Goal: Transaction & Acquisition: Obtain resource

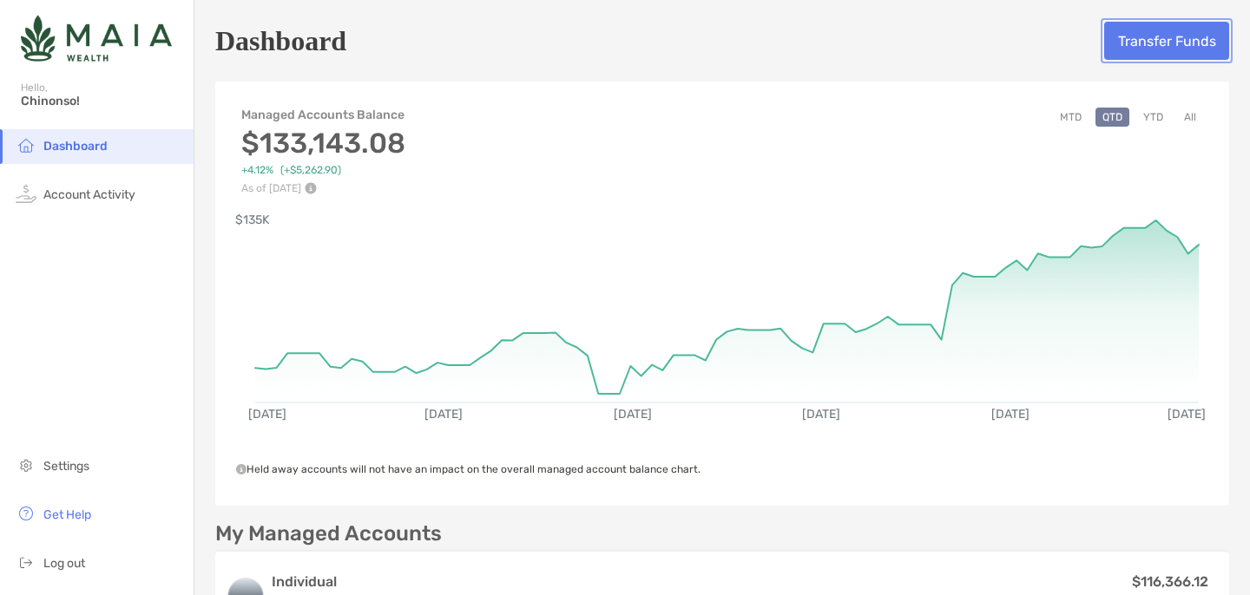
click at [1127, 58] on button "Transfer Funds" at bounding box center [1166, 41] width 125 height 38
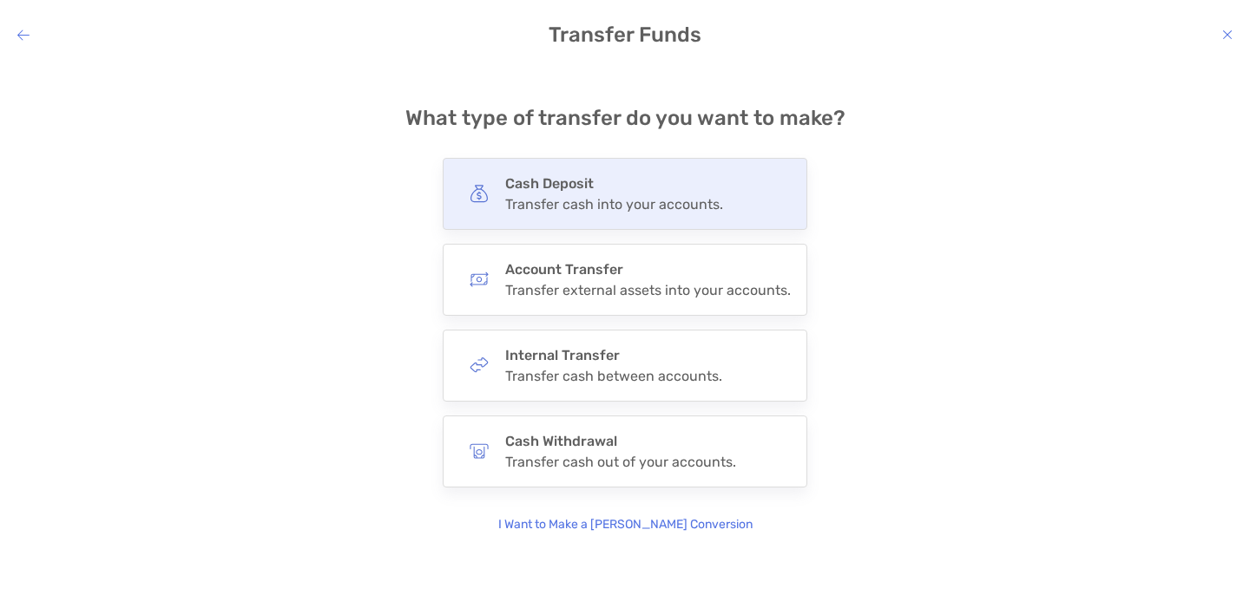
click at [637, 196] on div "Transfer cash into your accounts." at bounding box center [614, 204] width 218 height 16
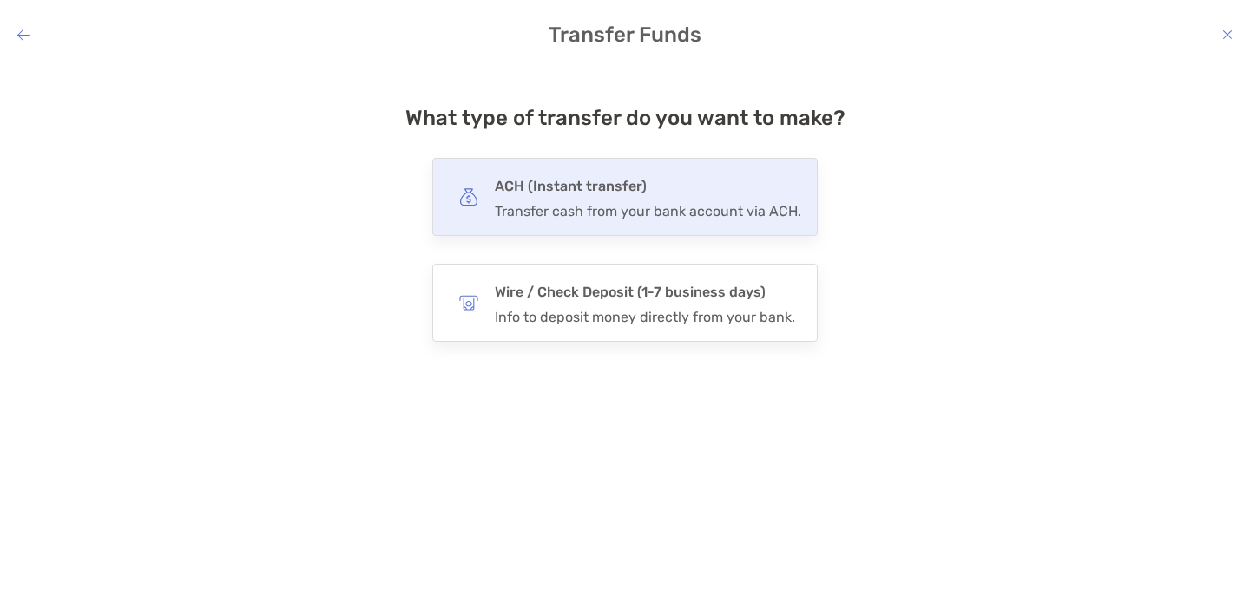
click at [600, 200] on div "ACH (Instant transfer) Transfer cash from your bank account via ACH." at bounding box center [648, 196] width 306 height 45
click at [0, 0] on input "***" at bounding box center [0, 0] width 0 height 0
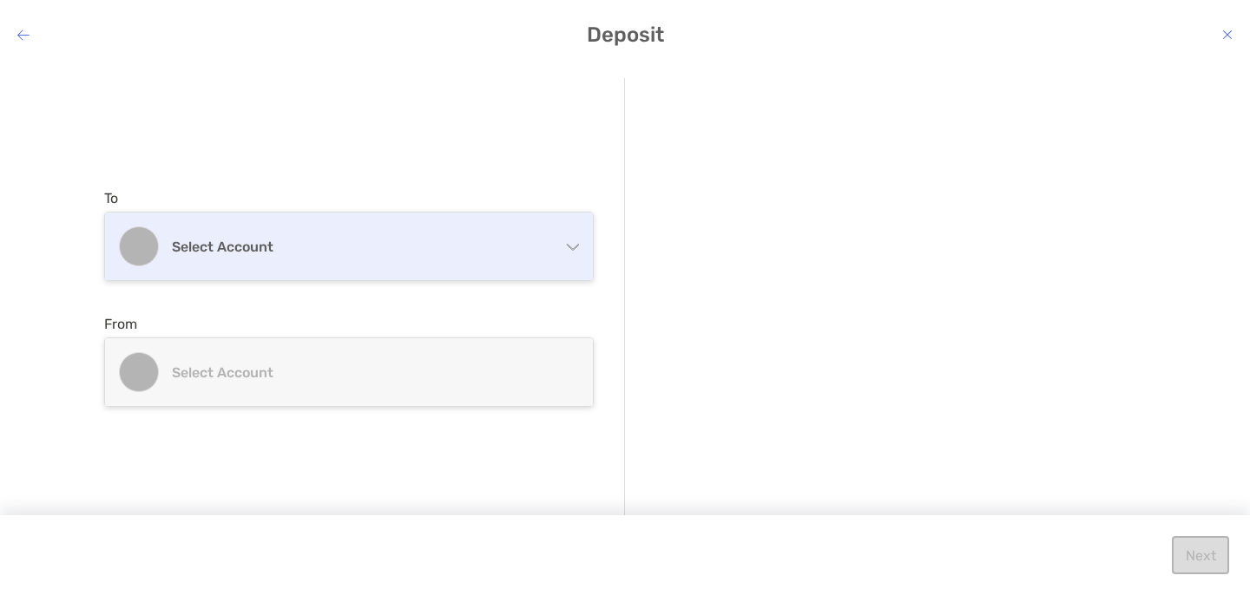
click at [415, 226] on div "Select account" at bounding box center [349, 247] width 488 height 68
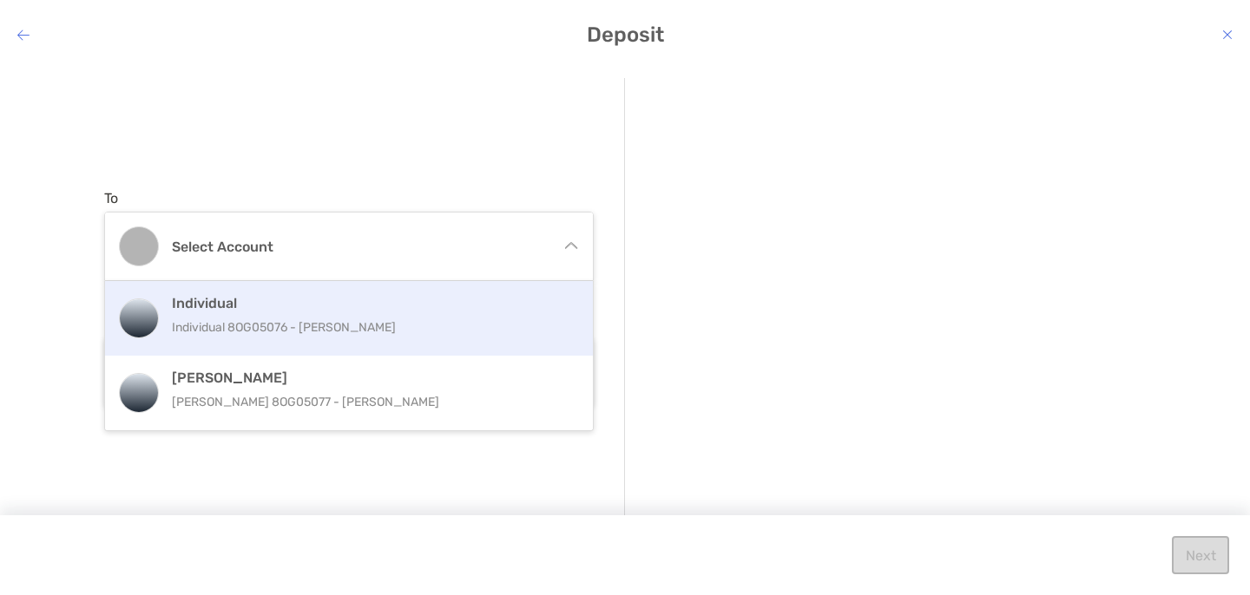
click at [320, 331] on p "Individual 8OG05076 - [PERSON_NAME]" at bounding box center [367, 328] width 391 height 22
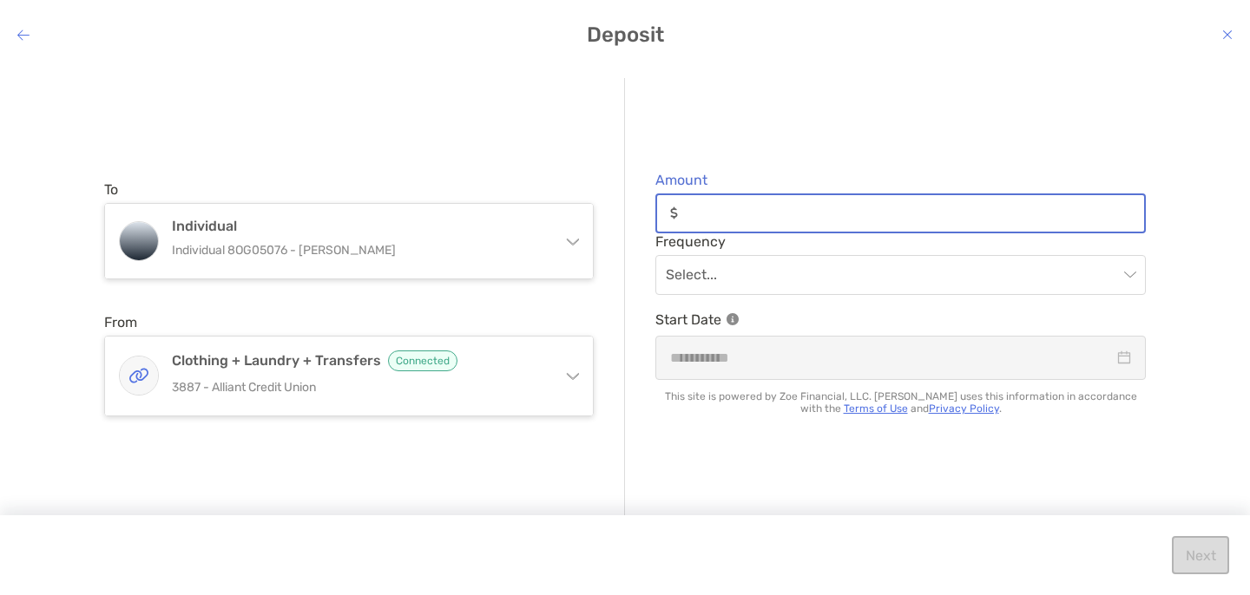
click at [725, 209] on input "Amount" at bounding box center [914, 213] width 459 height 15
click at [786, 211] on input "Amount" at bounding box center [914, 213] width 459 height 15
type input "***"
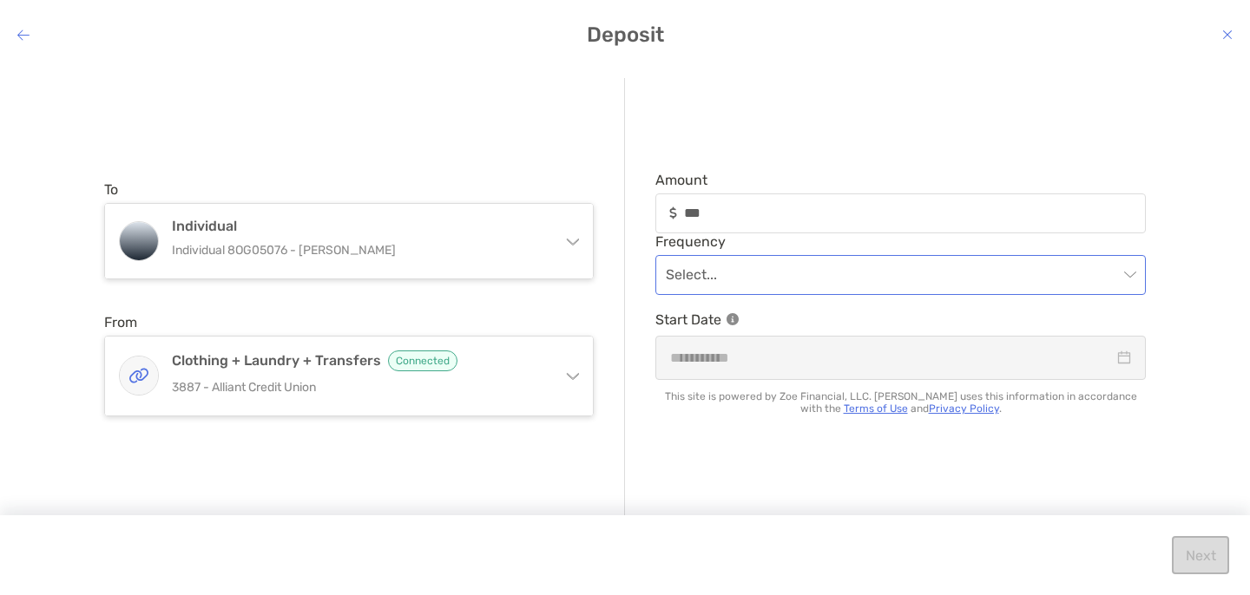
click at [813, 284] on input "modal" at bounding box center [892, 275] width 452 height 38
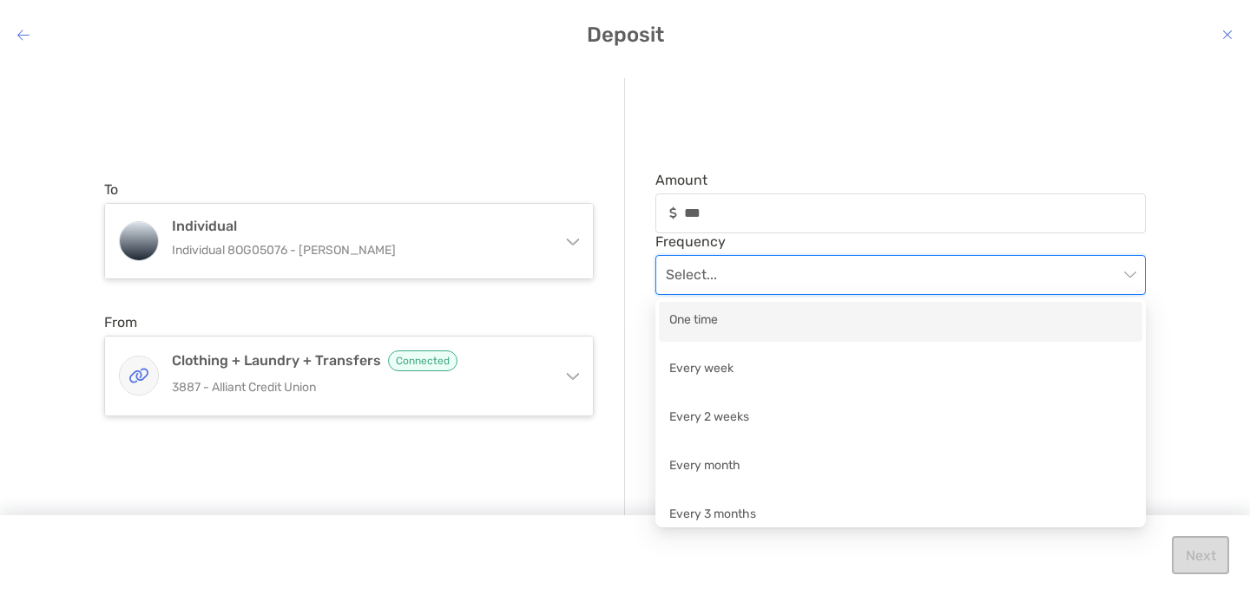
click at [719, 313] on div "One time" at bounding box center [900, 322] width 463 height 22
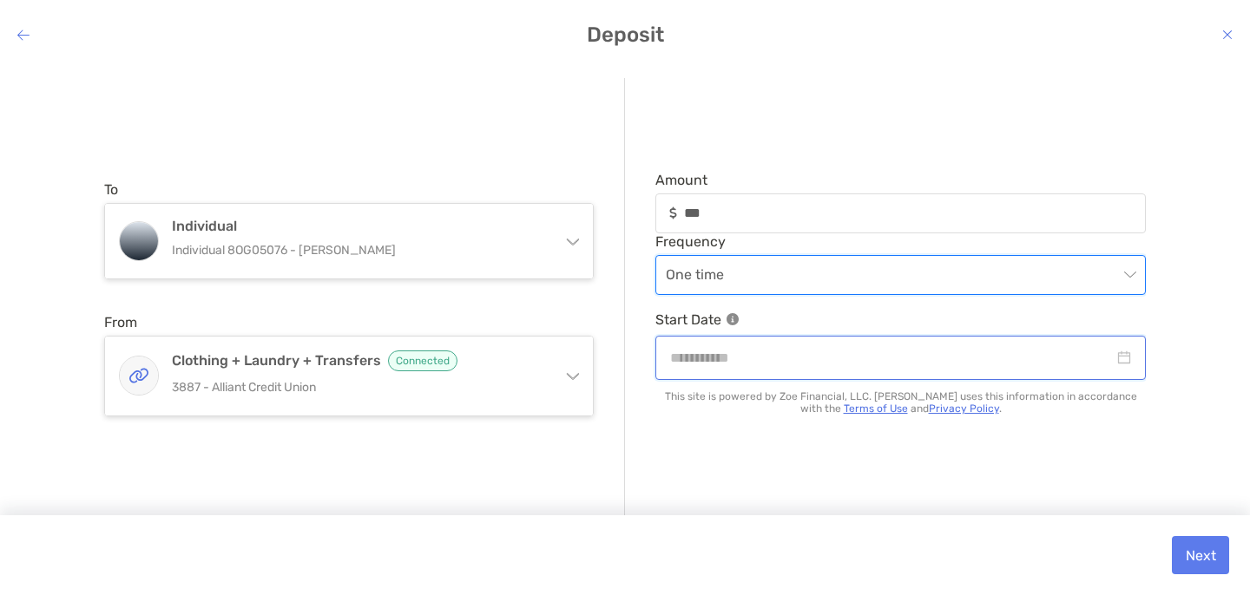
click at [789, 355] on input "modal" at bounding box center [891, 358] width 443 height 22
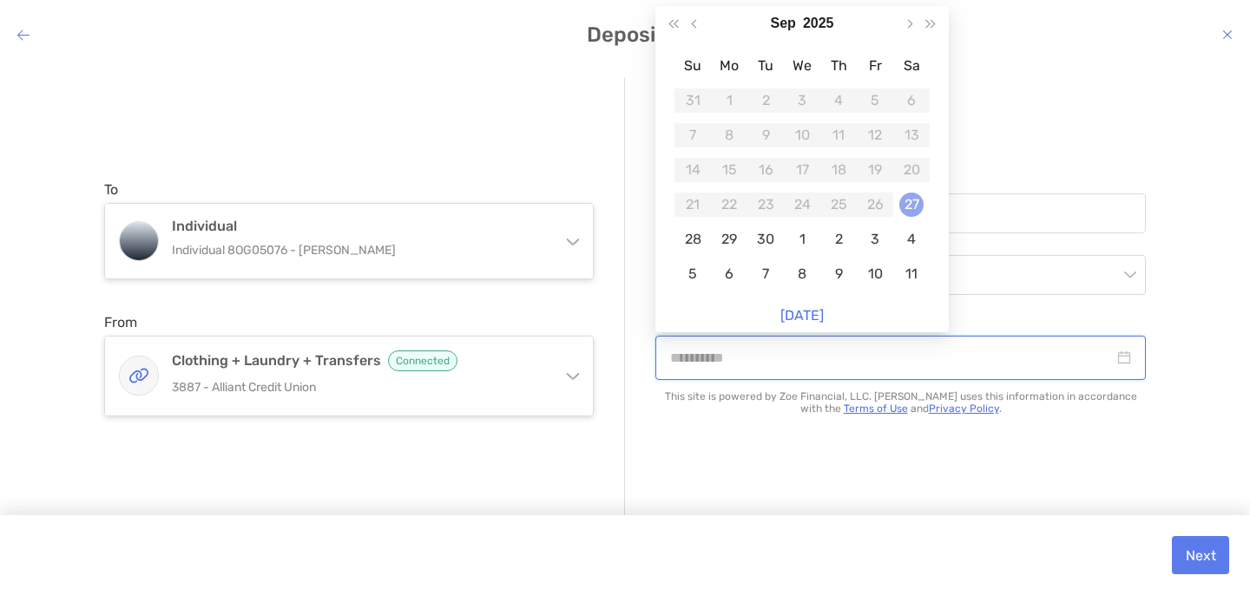
type input "**********"
click at [916, 203] on div "27" at bounding box center [911, 205] width 24 height 24
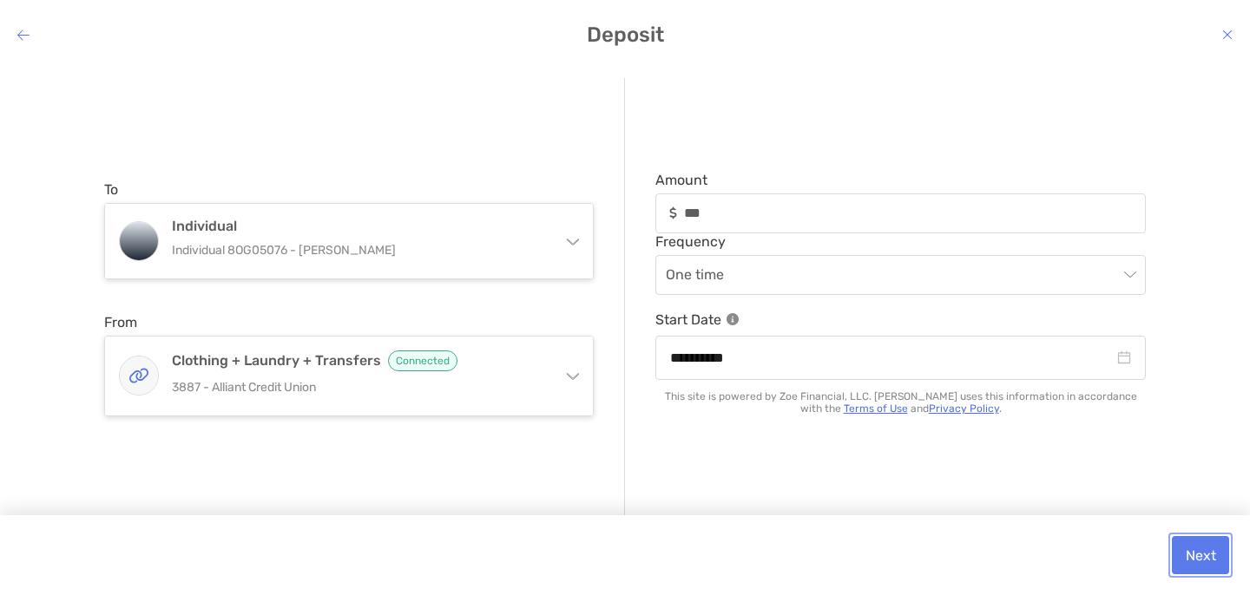
click at [1186, 547] on button "Next" at bounding box center [1199, 555] width 57 height 38
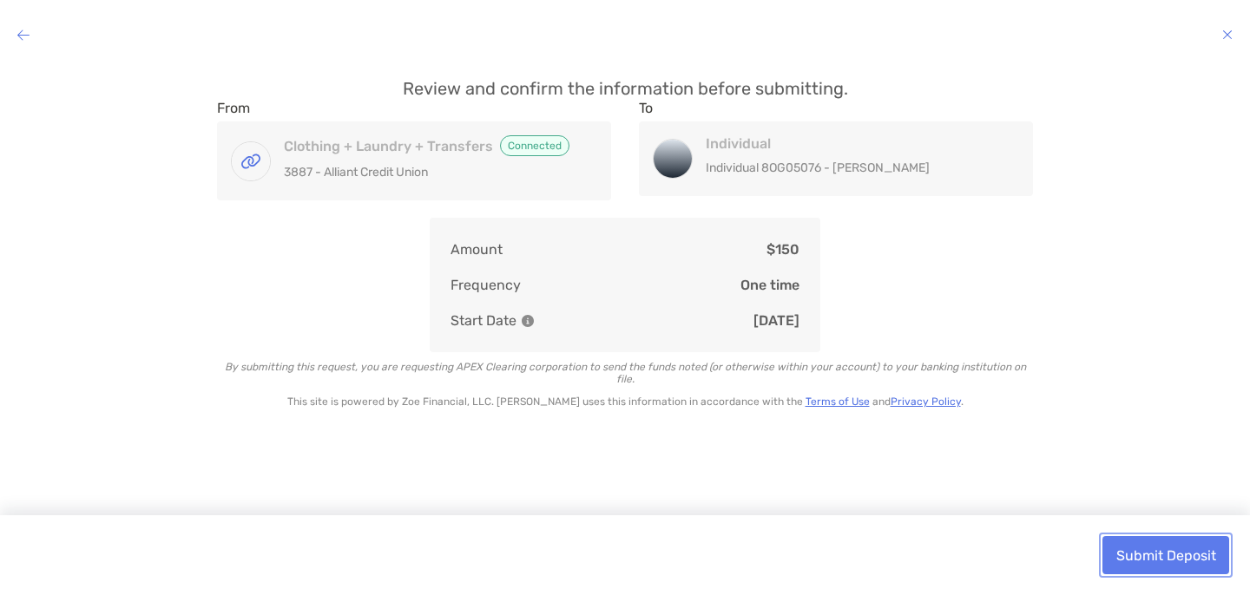
click at [1158, 550] on button "Submit Deposit" at bounding box center [1165, 555] width 127 height 38
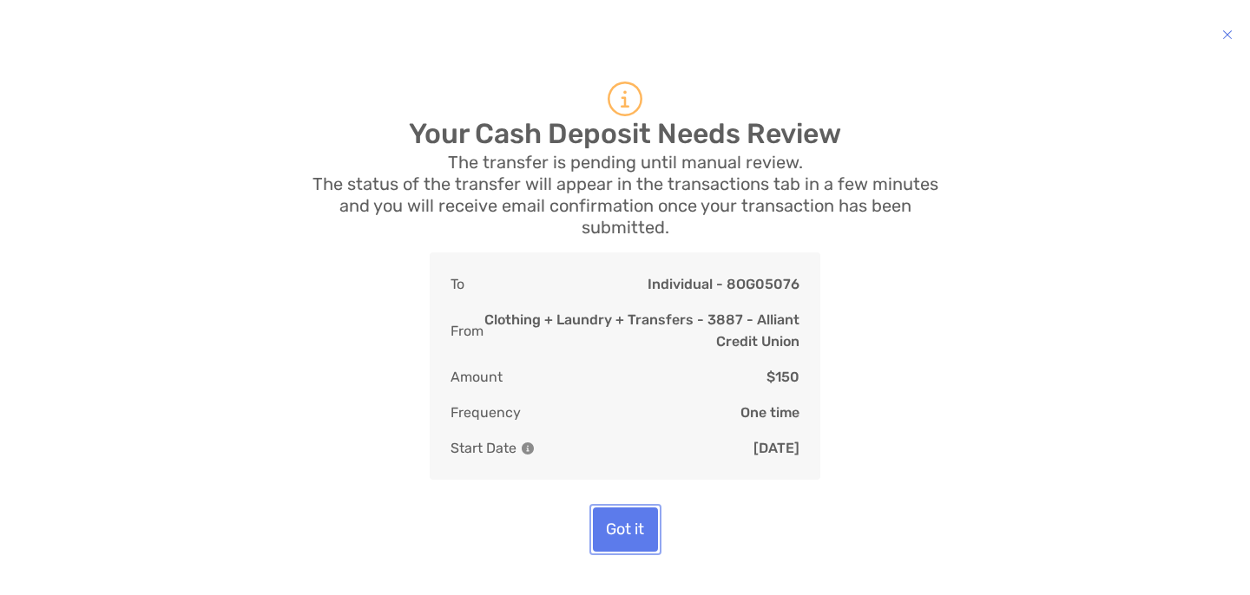
click at [629, 540] on button "Got it" at bounding box center [625, 530] width 65 height 44
